Goal: Task Accomplishment & Management: Manage account settings

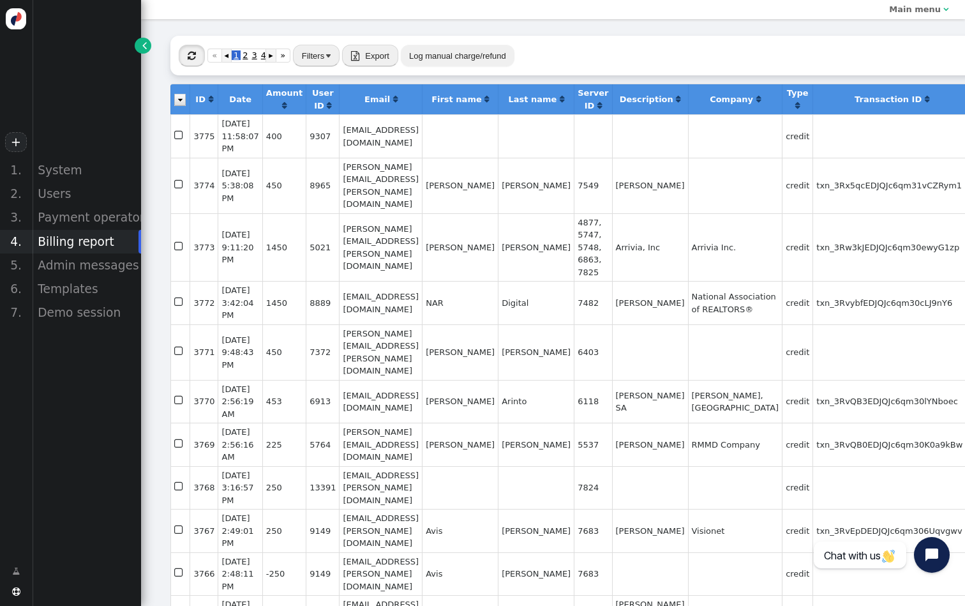
click at [199, 59] on button "" at bounding box center [192, 56] width 26 height 22
click at [93, 192] on div "Users" at bounding box center [86, 194] width 109 height 24
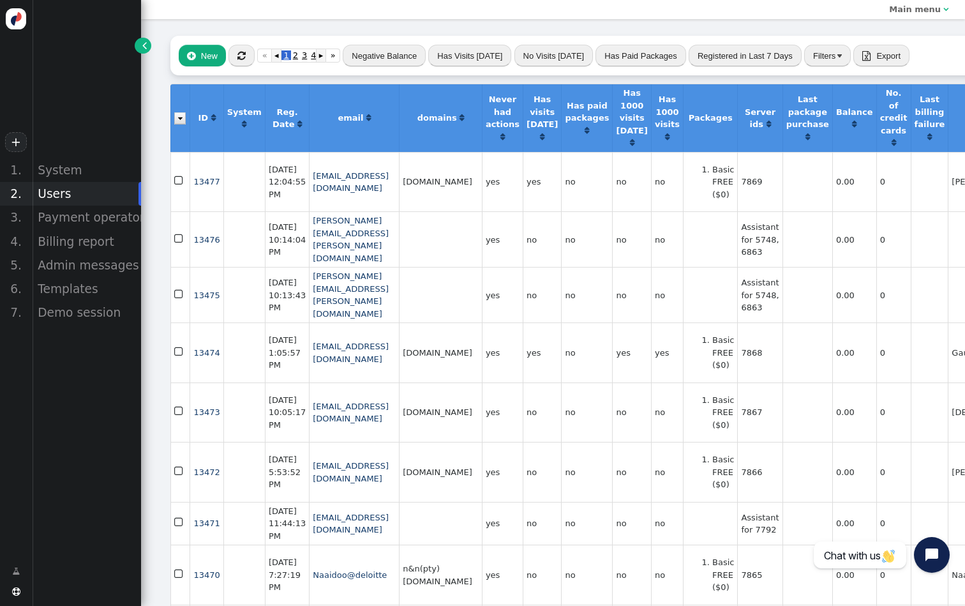
click at [247, 66] on div " New  « ◂ 1 2 3 4 ▸ » Negative Balance Has Visits Today No Visits Today Has P…" at bounding box center [738, 56] width 1137 height 40
click at [242, 56] on span "" at bounding box center [241, 56] width 8 height 10
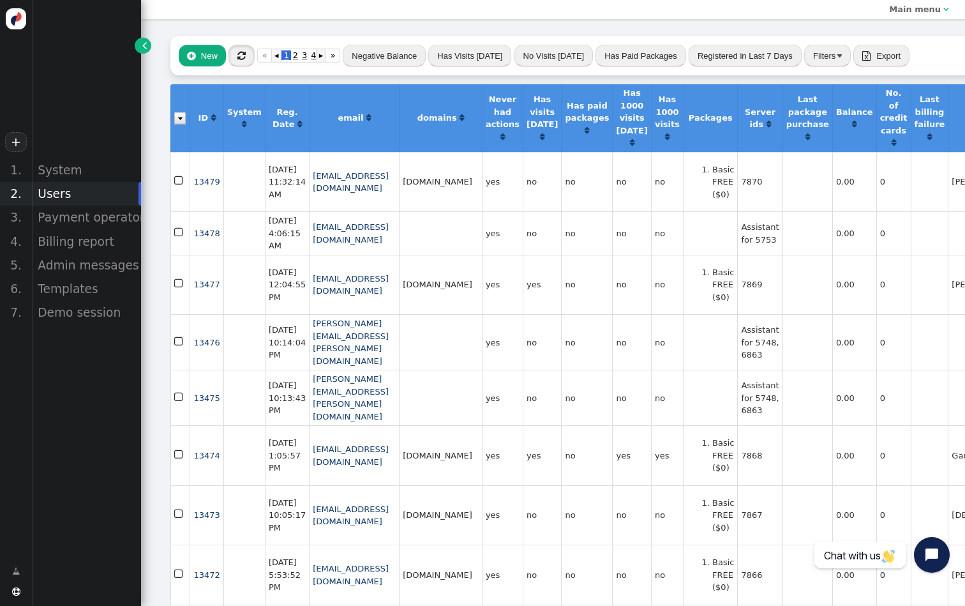
click at [243, 56] on span "" at bounding box center [241, 56] width 8 height 10
click at [243, 56] on icon "button" at bounding box center [241, 56] width 22 height 18
click at [243, 56] on span "" at bounding box center [241, 56] width 8 height 10
click at [782, 292] on td "7869" at bounding box center [759, 285] width 45 height 60
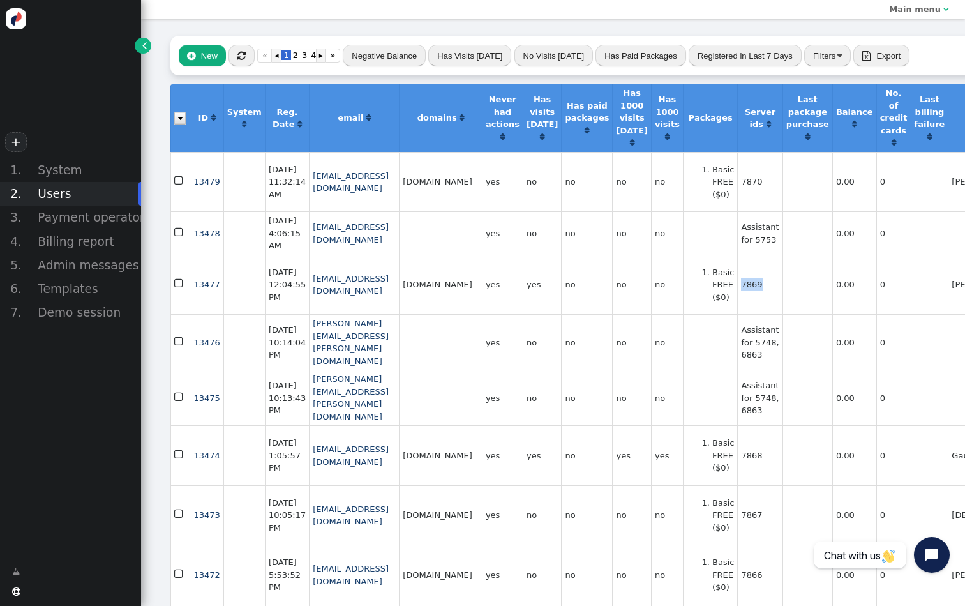
copy td "7869"
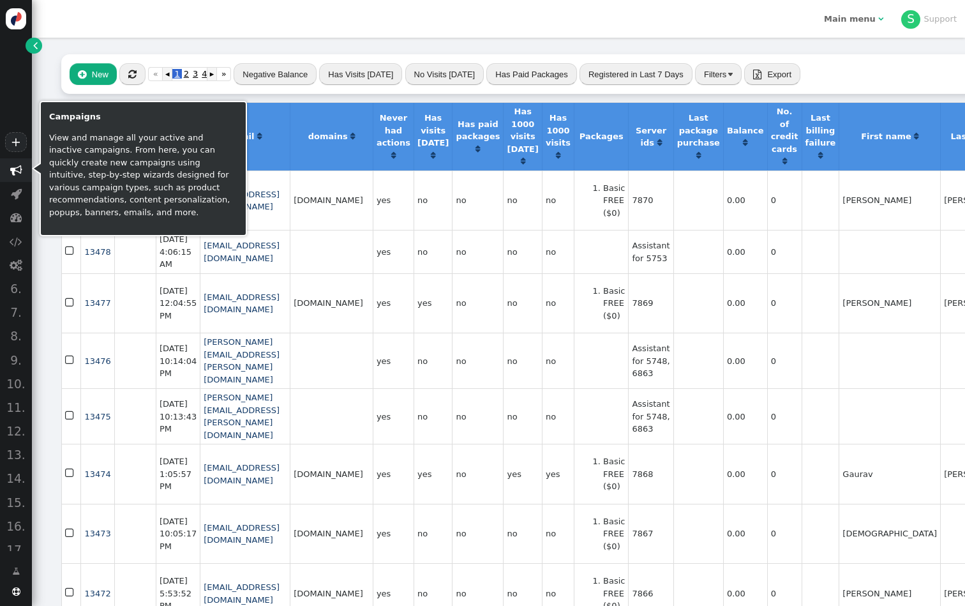
click at [13, 169] on span "" at bounding box center [16, 170] width 12 height 12
